Goal: Complete application form

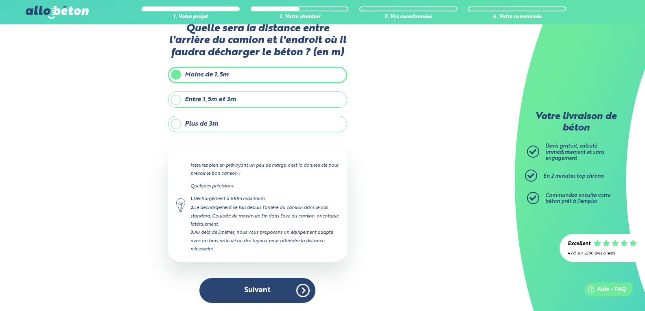
click at [272, 101] on label "Entre 1,5m et 3m" at bounding box center [257, 100] width 179 height 16
click at [0, 0] on input "Entre 1,5m et 3m" at bounding box center [0, 0] width 0 height 0
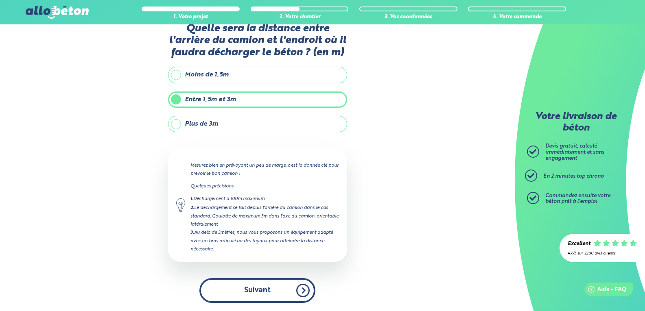
click at [258, 289] on button "Suivant" at bounding box center [257, 290] width 116 height 25
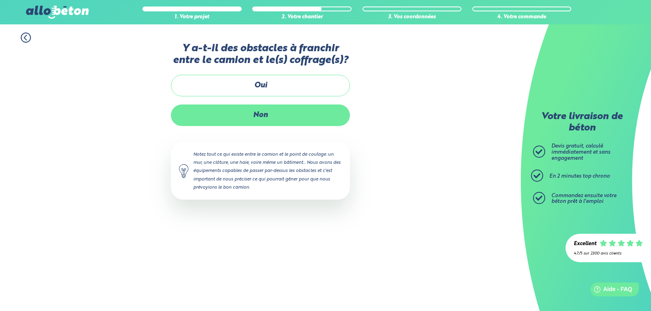
click at [288, 116] on label "Non" at bounding box center [260, 116] width 179 height 22
click at [0, 0] on input "Non" at bounding box center [0, 0] width 0 height 0
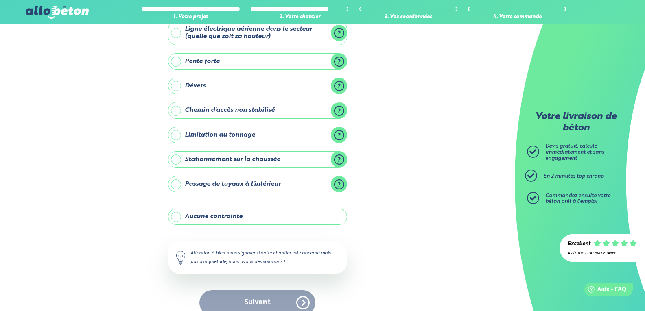
scroll to position [66, 0]
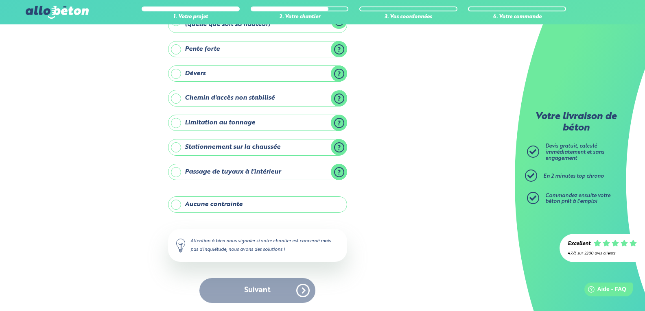
click at [275, 201] on label "Aucune contrainte" at bounding box center [257, 205] width 179 height 16
click at [0, 0] on input "Aucune contrainte" at bounding box center [0, 0] width 0 height 0
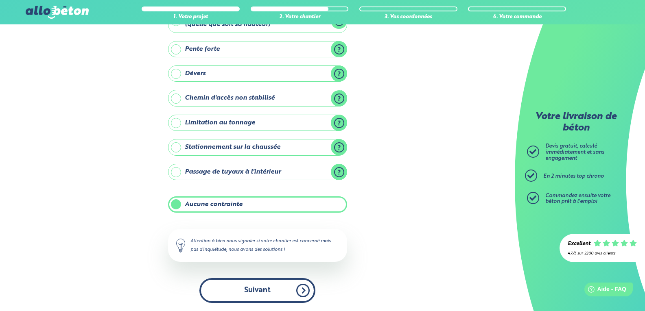
click at [264, 286] on button "Suivant" at bounding box center [257, 290] width 116 height 25
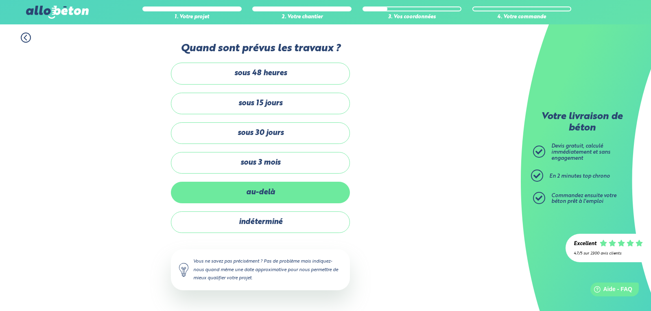
click at [285, 193] on label "au-delà" at bounding box center [260, 193] width 179 height 22
click at [0, 0] on input "au-delà" at bounding box center [0, 0] width 0 height 0
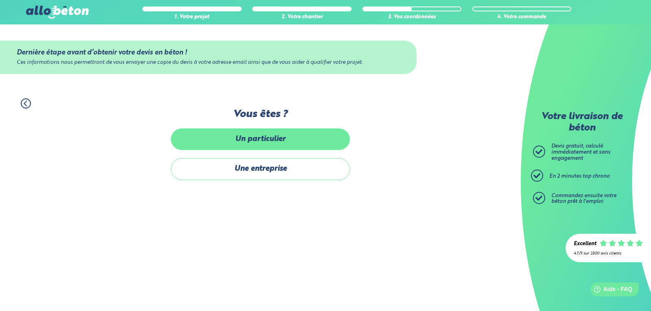
click at [298, 146] on label "Un particulier" at bounding box center [260, 140] width 179 height 22
click at [0, 0] on input "Un particulier" at bounding box center [0, 0] width 0 height 0
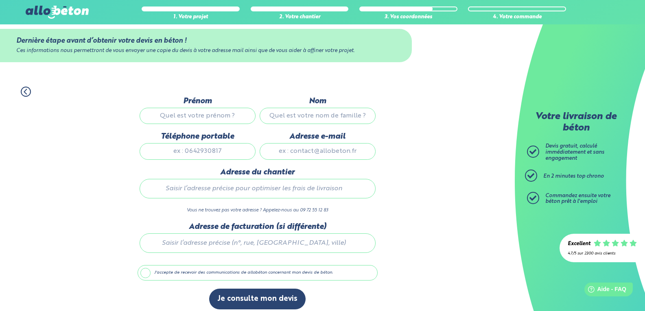
scroll to position [18, 0]
